Goal: Task Accomplishment & Management: Complete application form

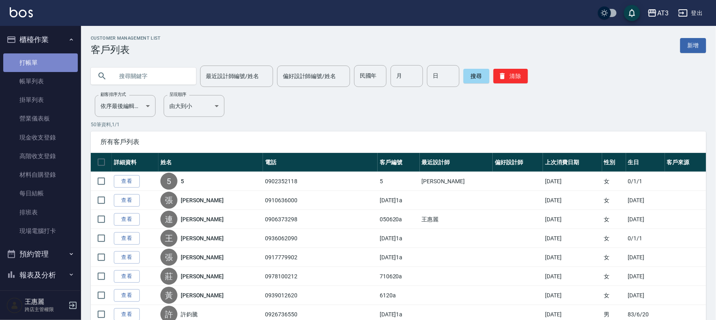
click at [45, 59] on link "打帳單" at bounding box center [40, 62] width 75 height 19
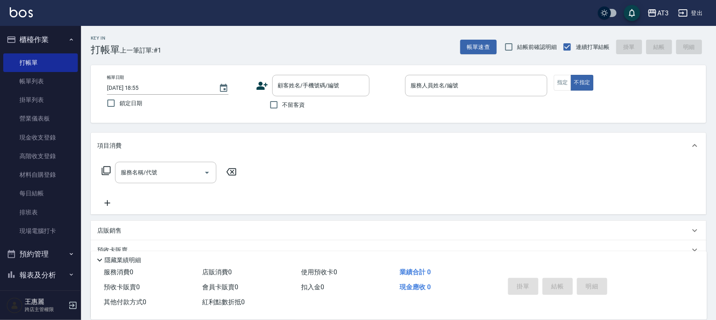
click at [262, 86] on icon at bounding box center [261, 86] width 11 height 8
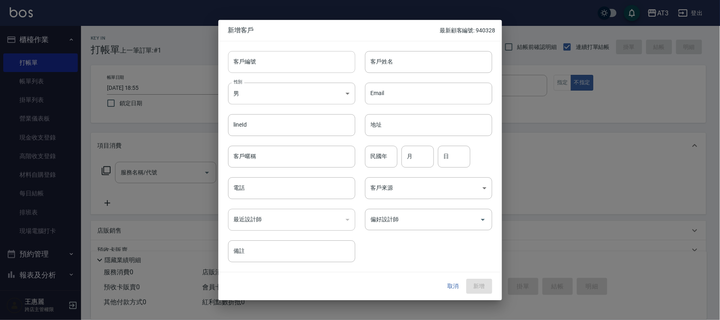
click at [265, 66] on input "客戶編號" at bounding box center [291, 62] width 127 height 22
type input "610704"
type input "高小姐"
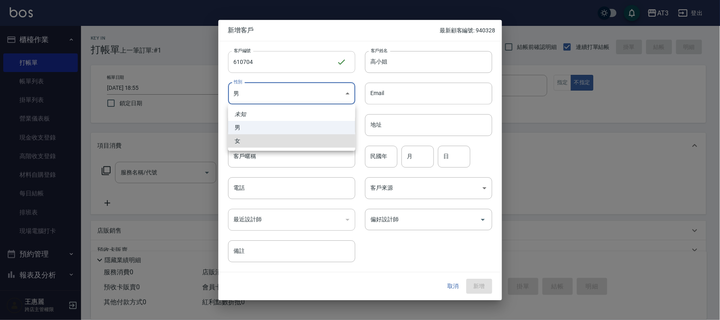
type input "[DEMOGRAPHIC_DATA]"
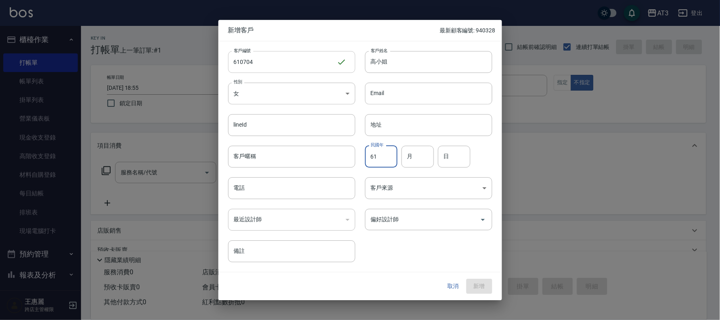
type input "61"
type input "07"
type input "04"
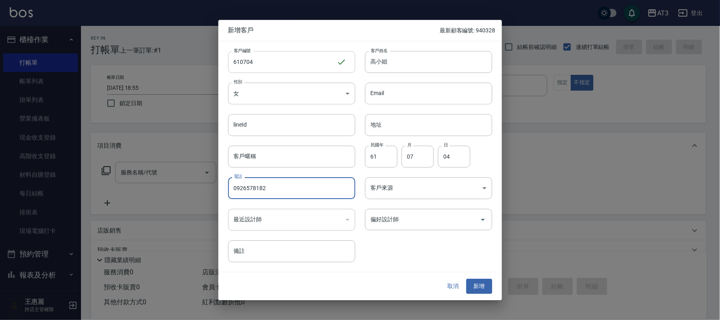
type input "0926578182"
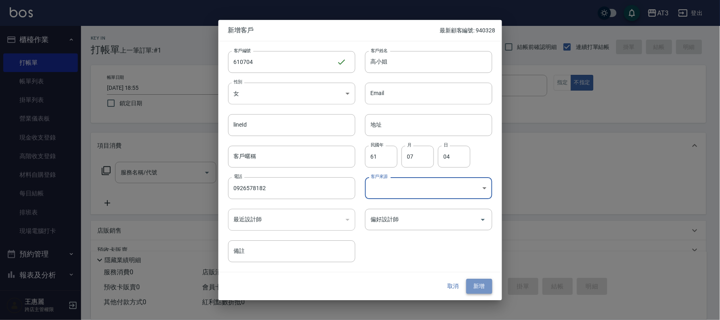
click at [473, 282] on button "新增" at bounding box center [479, 286] width 26 height 15
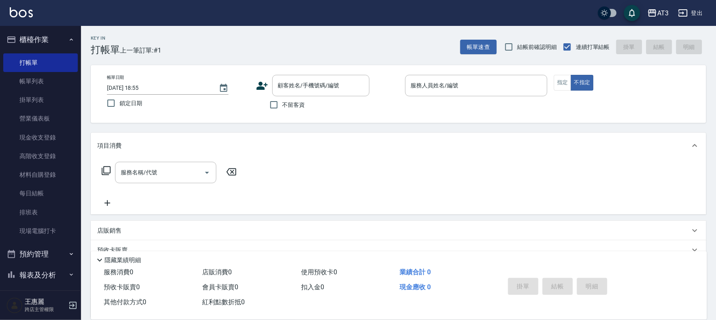
click at [258, 83] on icon at bounding box center [261, 86] width 11 height 8
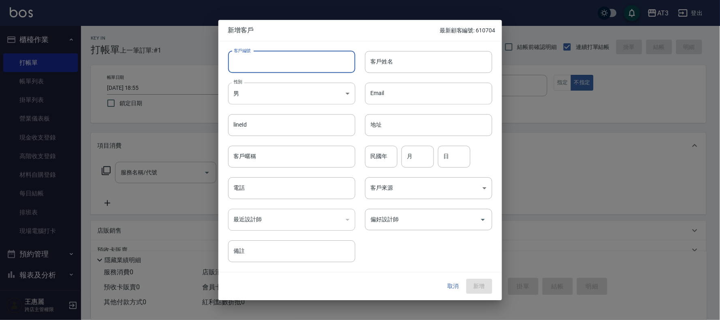
click at [278, 62] on input "客戶編號" at bounding box center [291, 62] width 127 height 22
type input "680505"
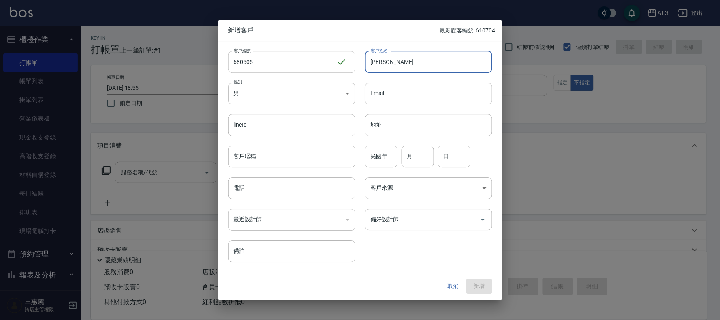
type input "[PERSON_NAME]"
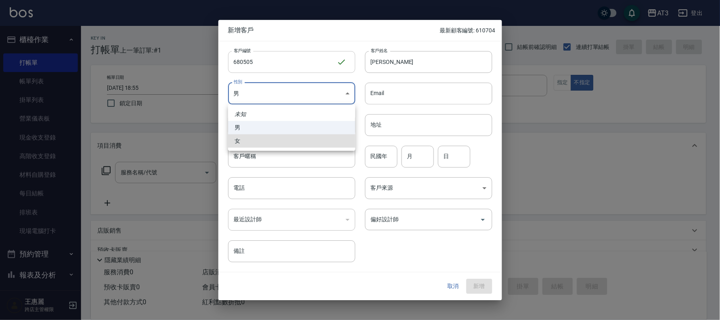
type input "[DEMOGRAPHIC_DATA]"
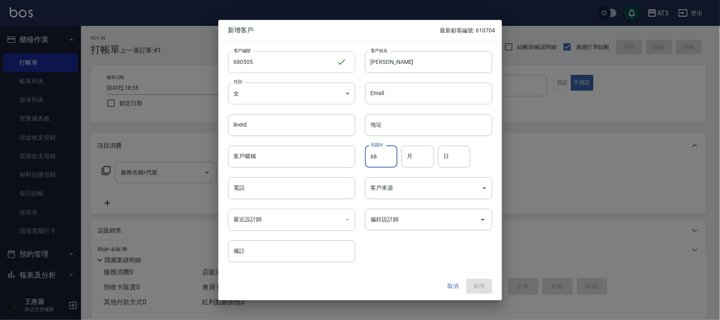
type input "68"
type input "05"
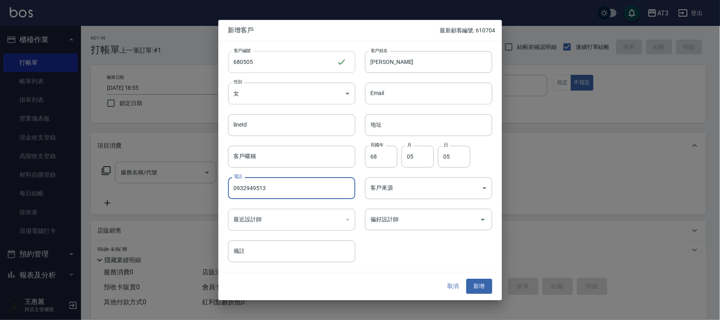
type input "0932949513"
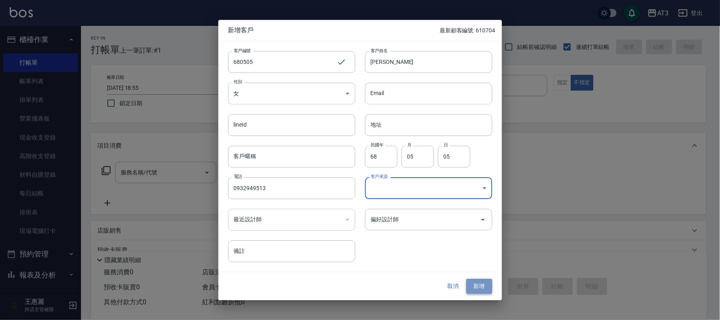
click at [486, 284] on button "新增" at bounding box center [479, 286] width 26 height 15
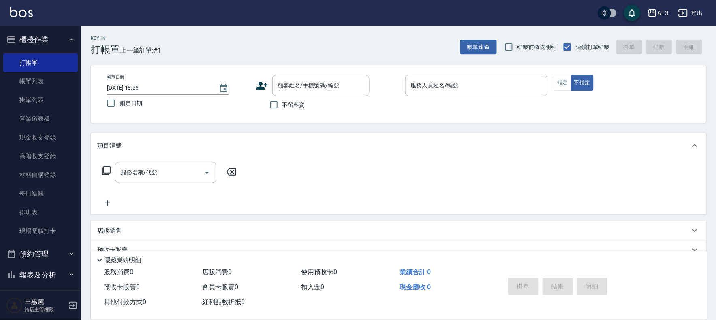
click at [254, 87] on div "帳單日期 [DATE] 18:55 鎖定日期 顧客姓名/手機號碼/編號 顧客姓名/手機號碼/編號 不留客資 服務人員姓名/編號 服務人員姓名/編號 指定 不指定" at bounding box center [398, 94] width 596 height 38
click at [262, 85] on icon at bounding box center [261, 86] width 11 height 8
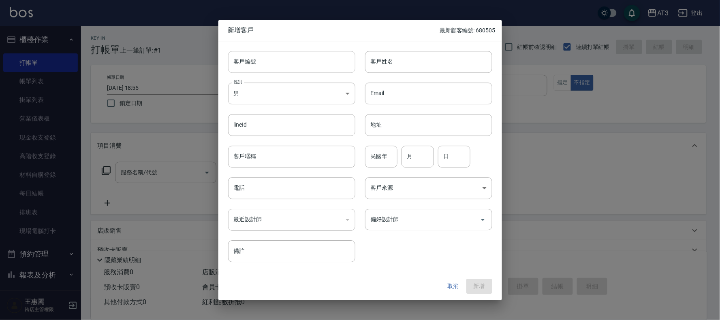
click at [272, 65] on input "客戶編號" at bounding box center [291, 62] width 127 height 22
type input "660911"
type input "[PERSON_NAME]"
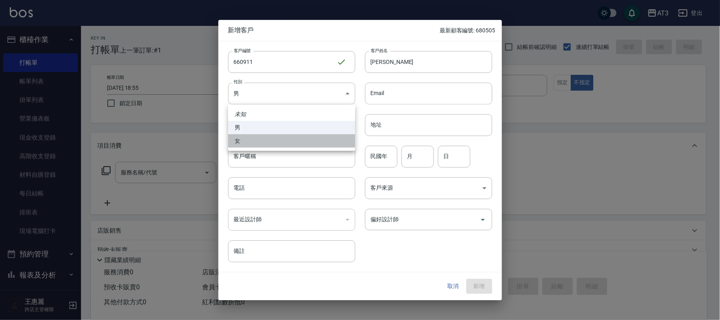
click at [281, 147] on li "女" at bounding box center [291, 140] width 127 height 13
type input "[DEMOGRAPHIC_DATA]"
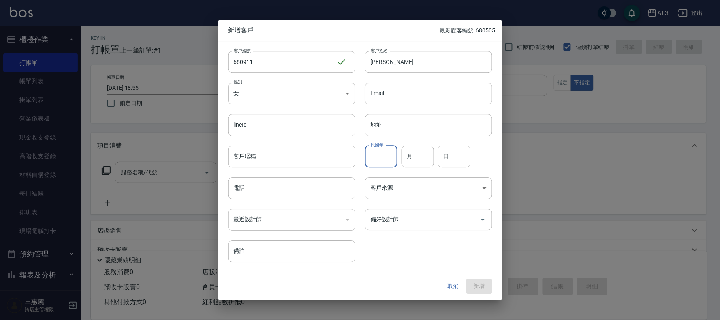
click at [375, 153] on input "民國年" at bounding box center [381, 157] width 32 height 22
type input "66"
type input "09"
type input "11"
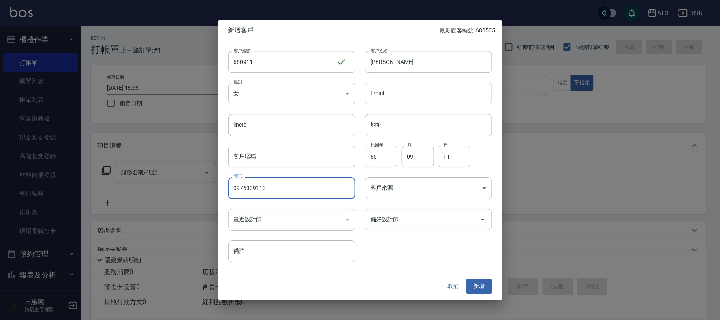
type input "0976309113"
click at [466, 279] on button "新增" at bounding box center [479, 286] width 26 height 15
